Goal: Information Seeking & Learning: Check status

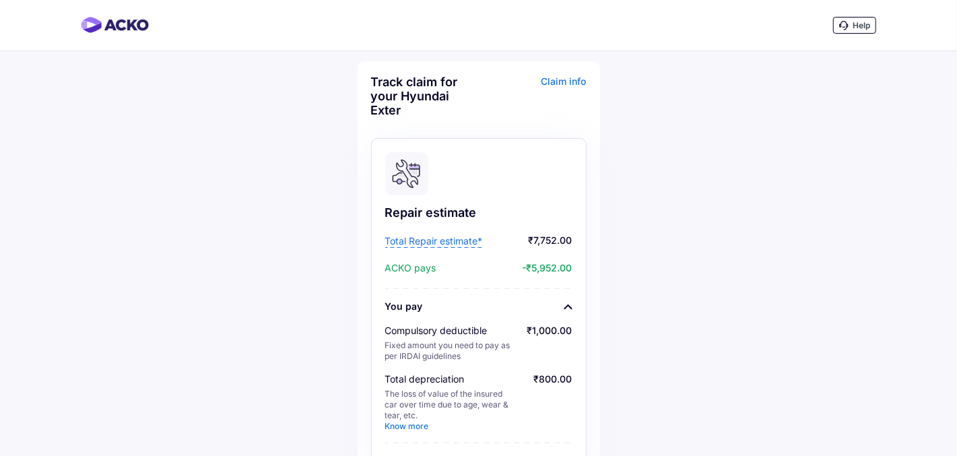
click at [956, 151] on html "Help Track claim for your Hyundai Exter Claim info Repair estimate Total Repair…" at bounding box center [478, 228] width 957 height 456
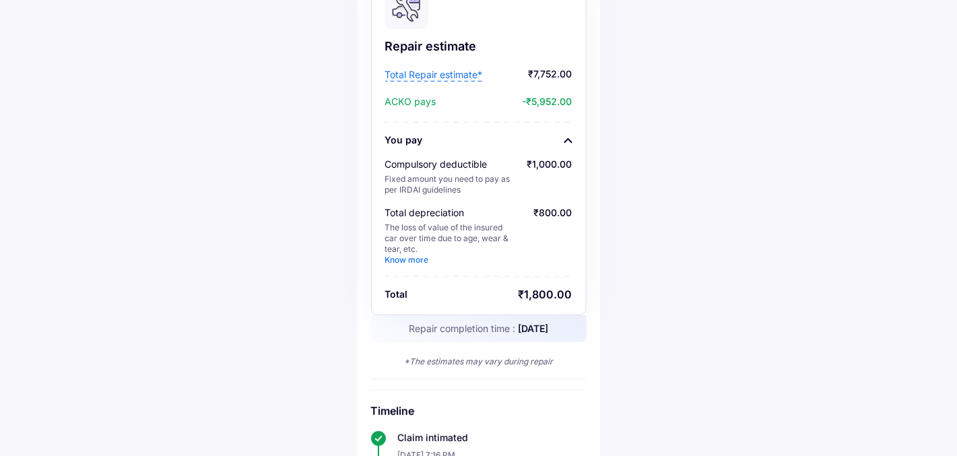
scroll to position [162, 0]
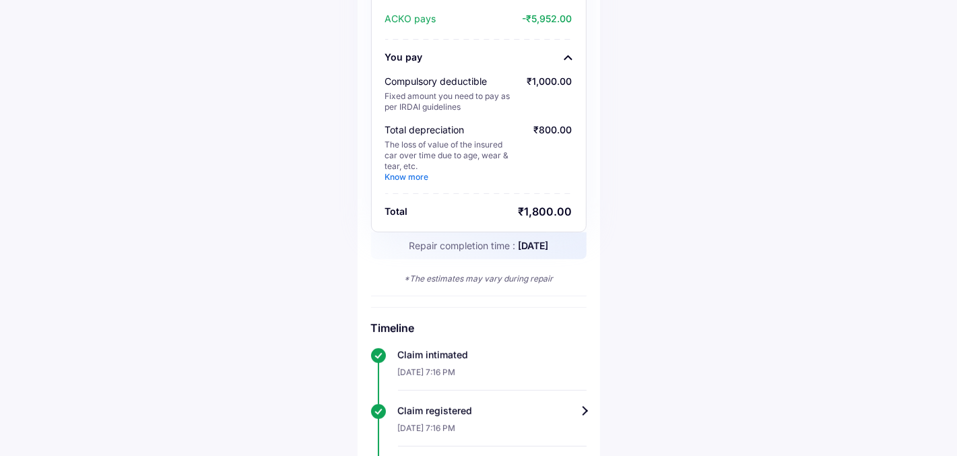
scroll to position [247, 0]
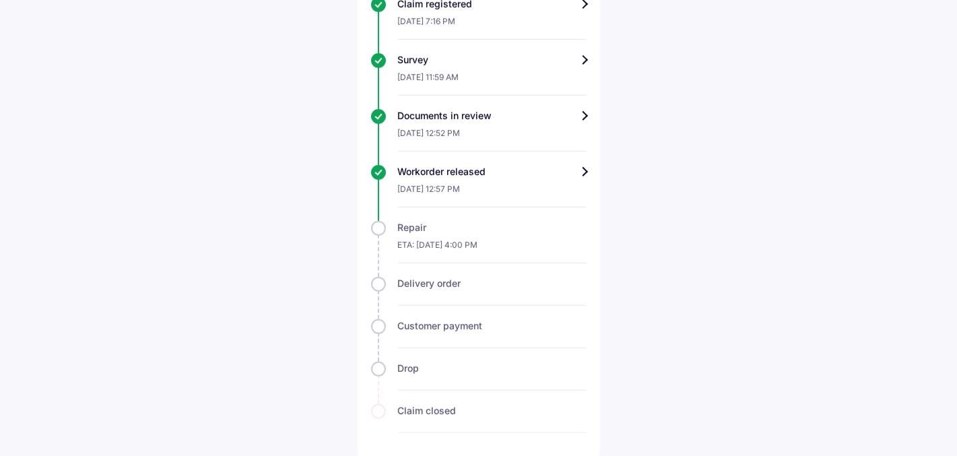
scroll to position [658, 0]
